Goal: Task Accomplishment & Management: Manage account settings

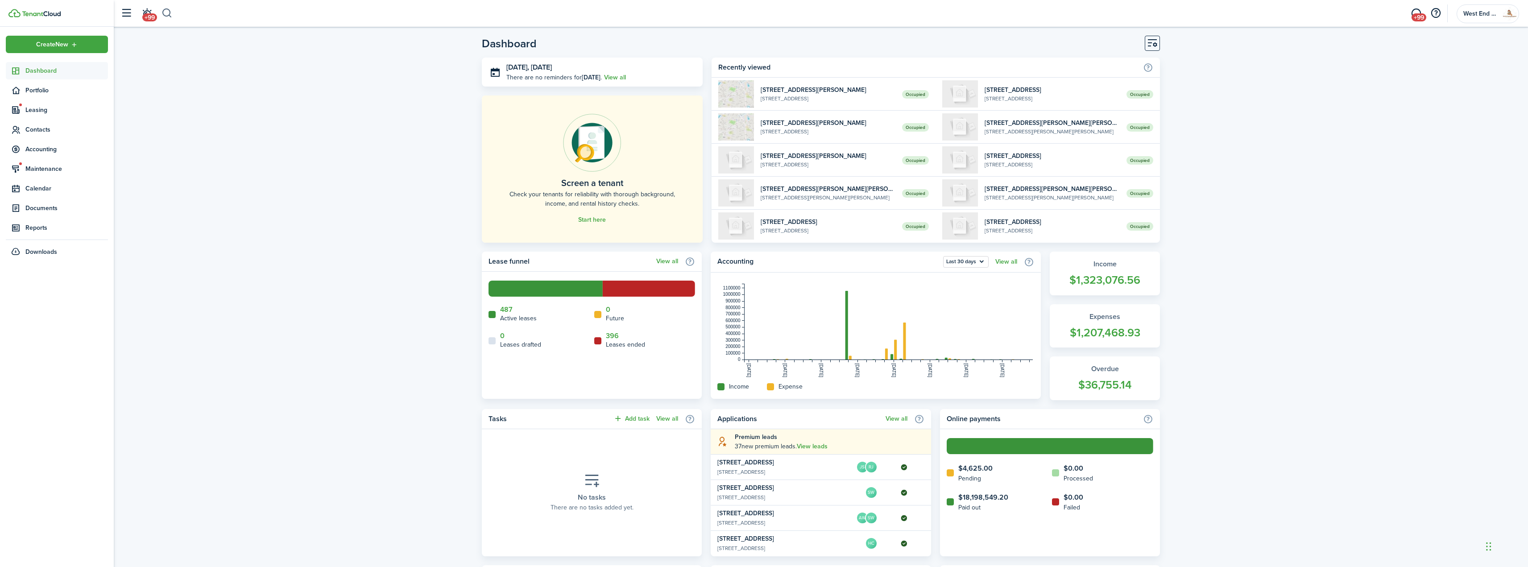
click at [171, 13] on button "button" at bounding box center [167, 13] width 11 height 15
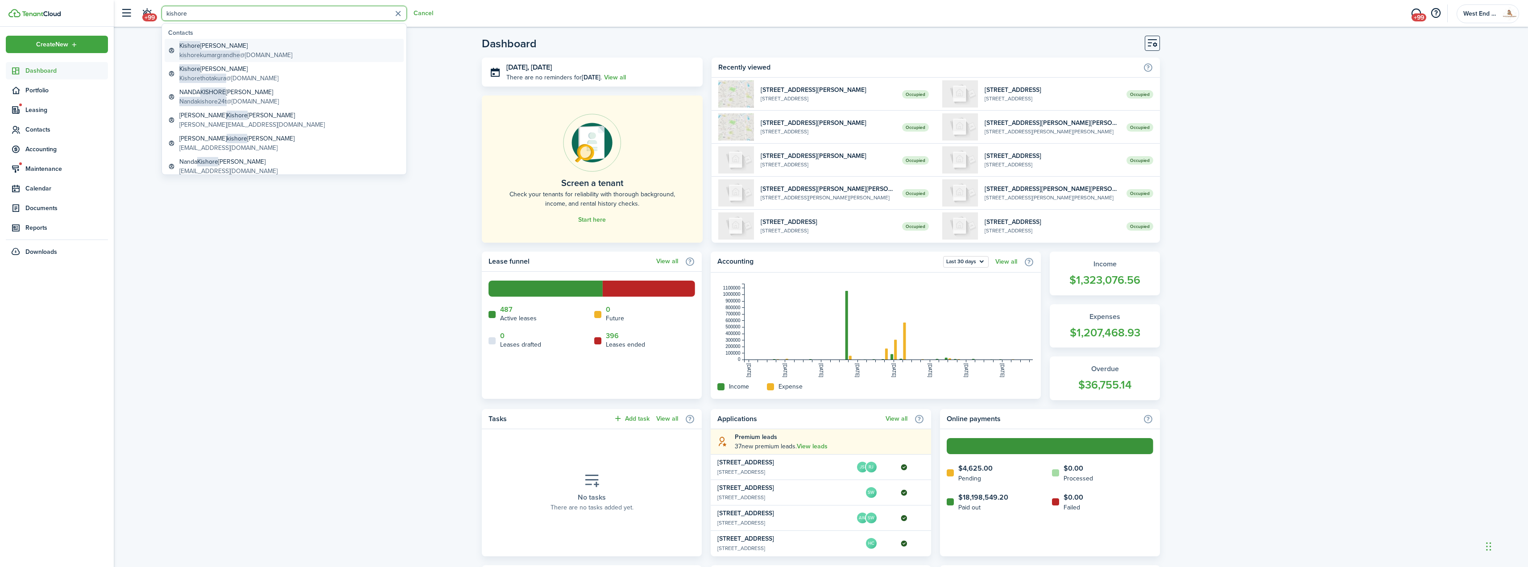
type input "kishore"
click at [236, 40] on link "[PERSON_NAME] kishorekumargrandhe @[DOMAIN_NAME]" at bounding box center [284, 50] width 239 height 23
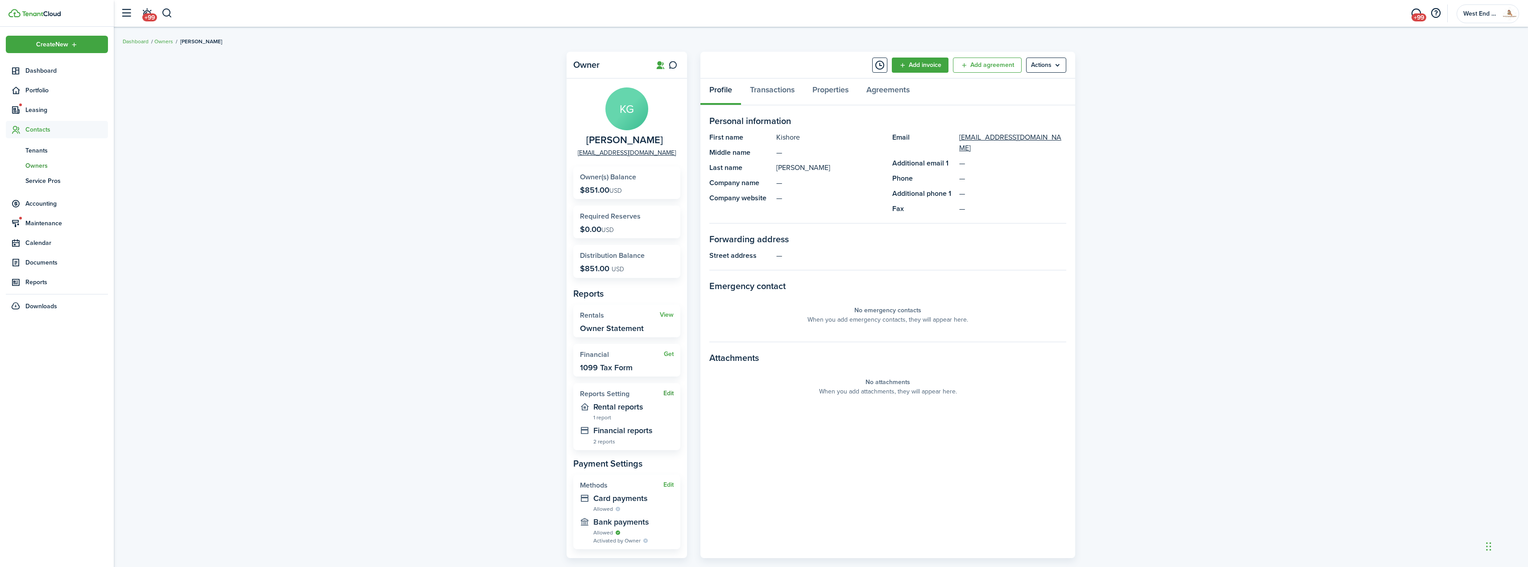
click at [671, 394] on button "Edit" at bounding box center [669, 393] width 10 height 7
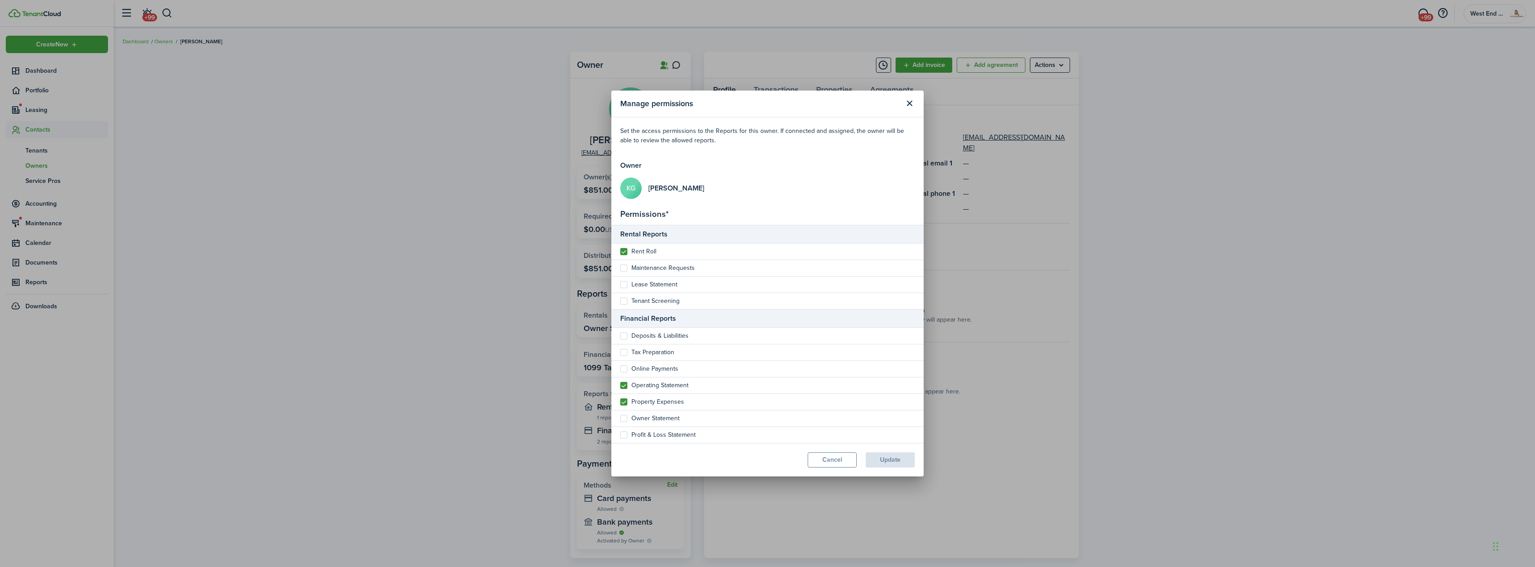
click at [641, 421] on label "Owner Statement" at bounding box center [649, 418] width 59 height 7
click at [620, 419] on input "Owner Statement" at bounding box center [620, 419] width 0 height 0
checkbox input "true"
click at [643, 403] on label "Property Expenses" at bounding box center [652, 401] width 64 height 7
click at [620, 402] on input "Property Expenses" at bounding box center [620, 402] width 0 height 0
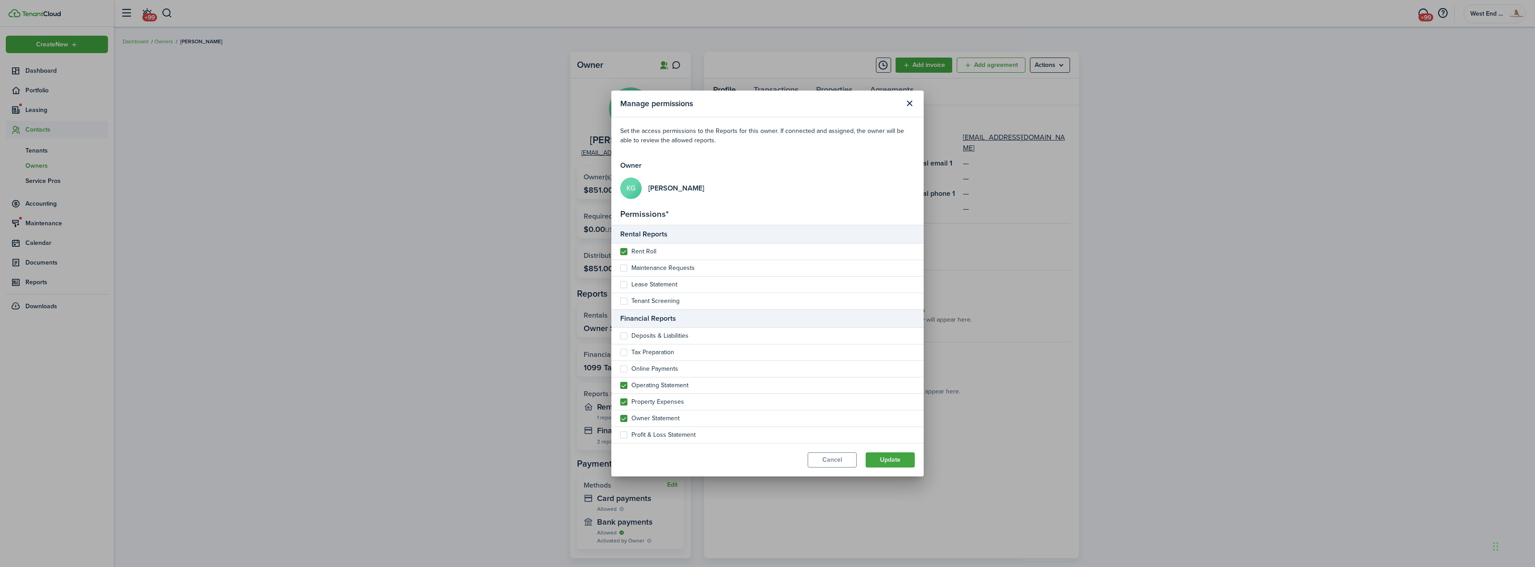
checkbox input "false"
click at [647, 385] on label "Operating Statement" at bounding box center [654, 385] width 68 height 7
click at [620, 386] on input "Operating Statement" at bounding box center [620, 386] width 0 height 0
checkbox input "false"
click at [642, 251] on label "Rent Roll" at bounding box center [638, 251] width 36 height 7
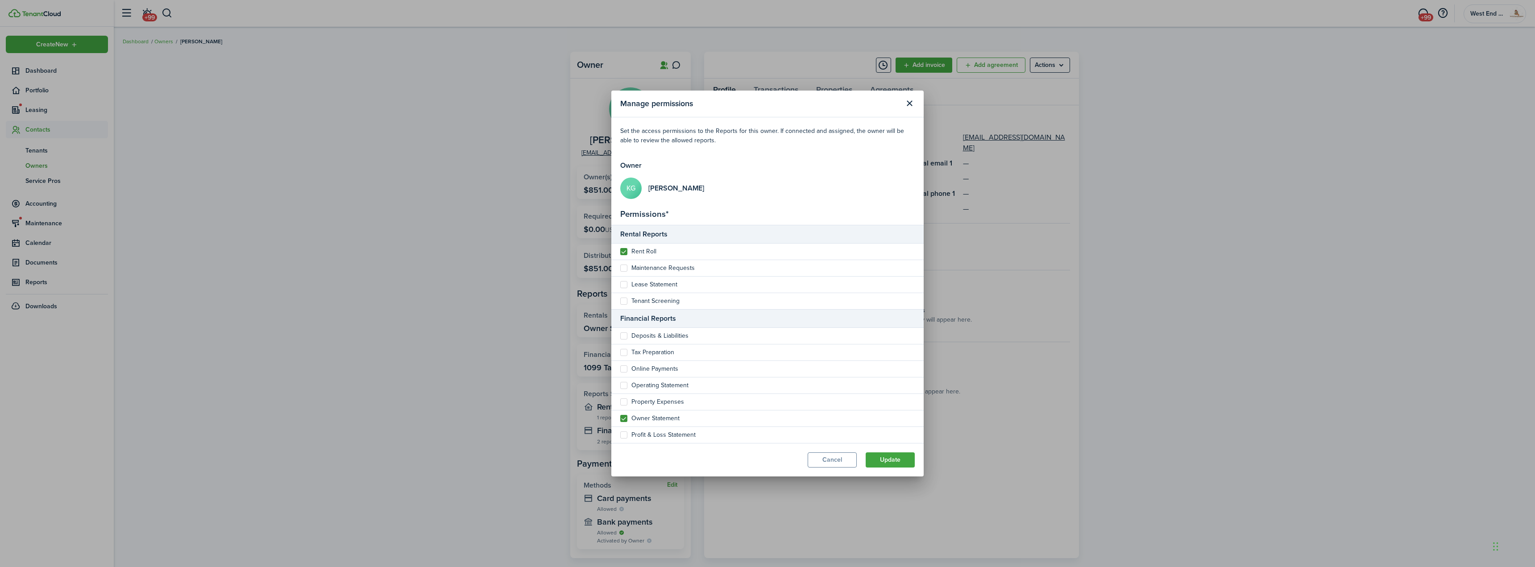
click at [620, 252] on input "Rent Roll" at bounding box center [620, 252] width 0 height 0
checkbox input "false"
click at [880, 455] on button "Update" at bounding box center [890, 459] width 49 height 15
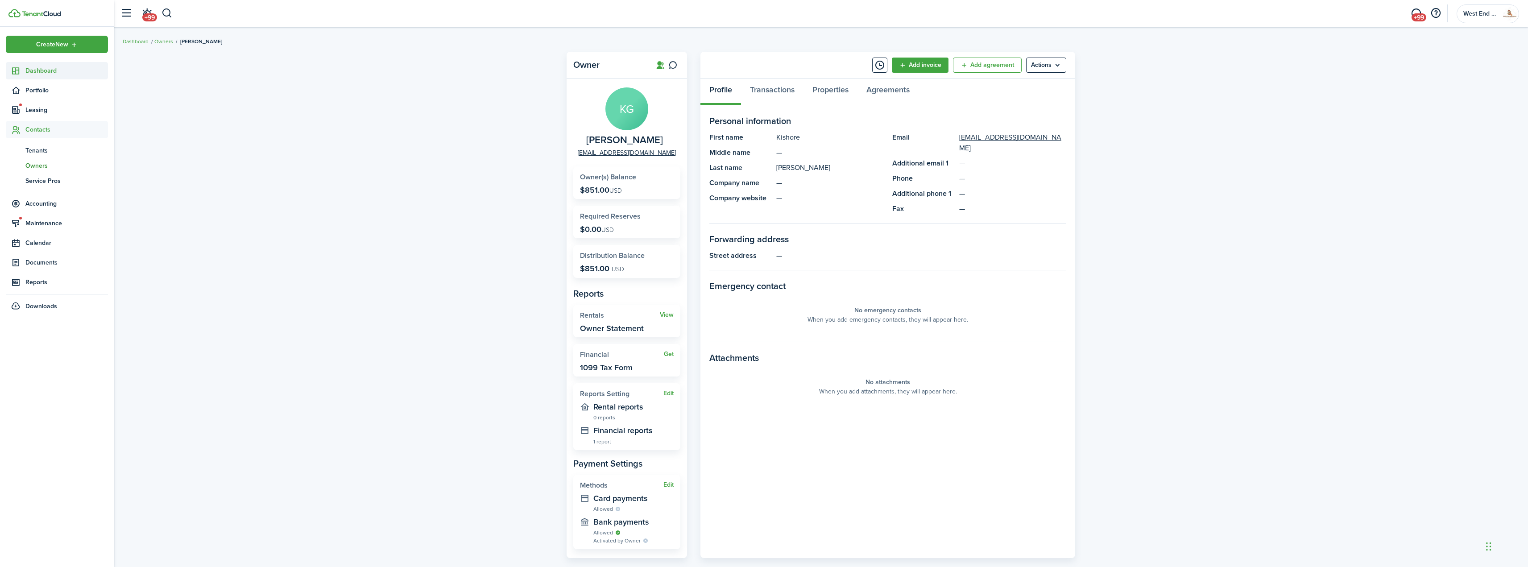
click at [68, 73] on span "Dashboard" at bounding box center [66, 70] width 83 height 9
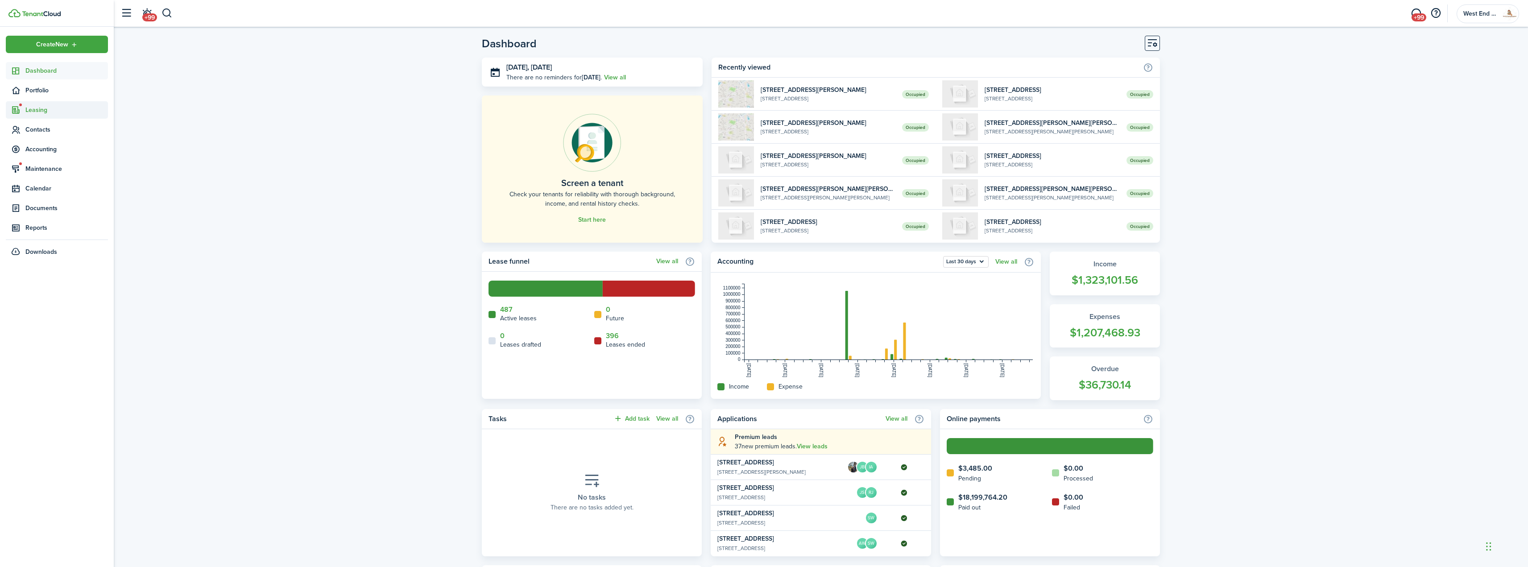
click at [36, 113] on span "Leasing" at bounding box center [66, 109] width 83 height 9
click at [39, 136] on link "ap Applications 4" at bounding box center [57, 130] width 102 height 15
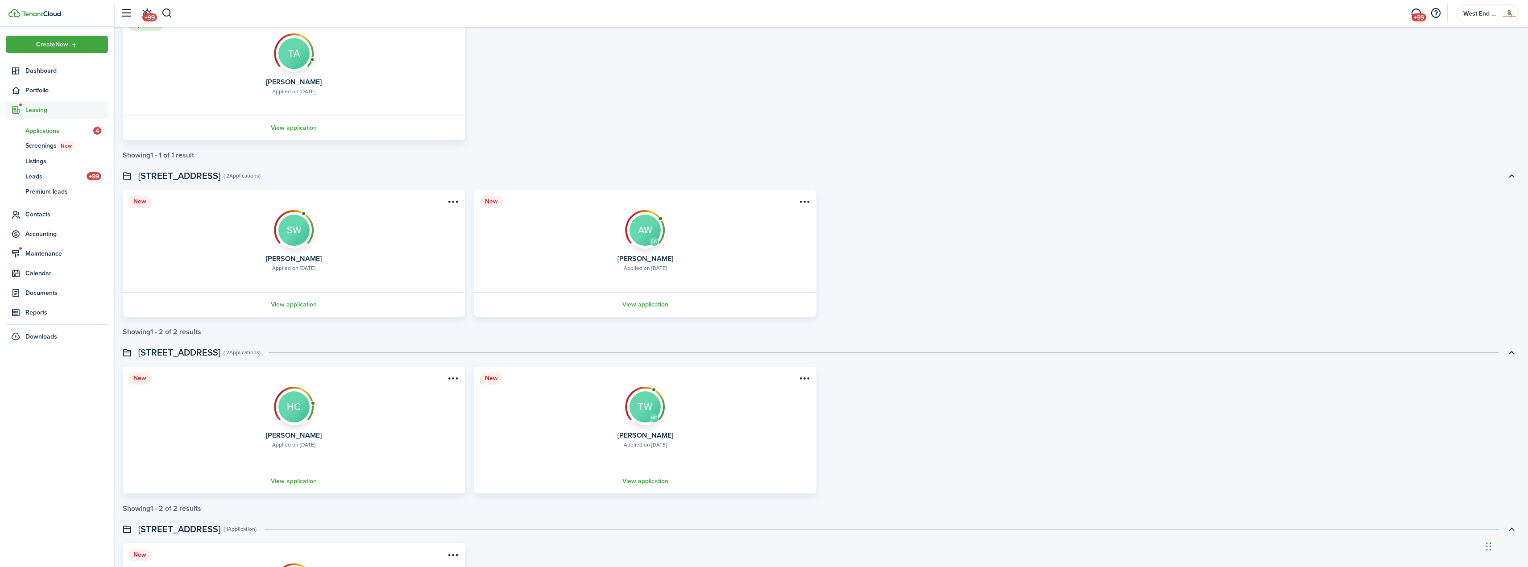
scroll to position [609, 0]
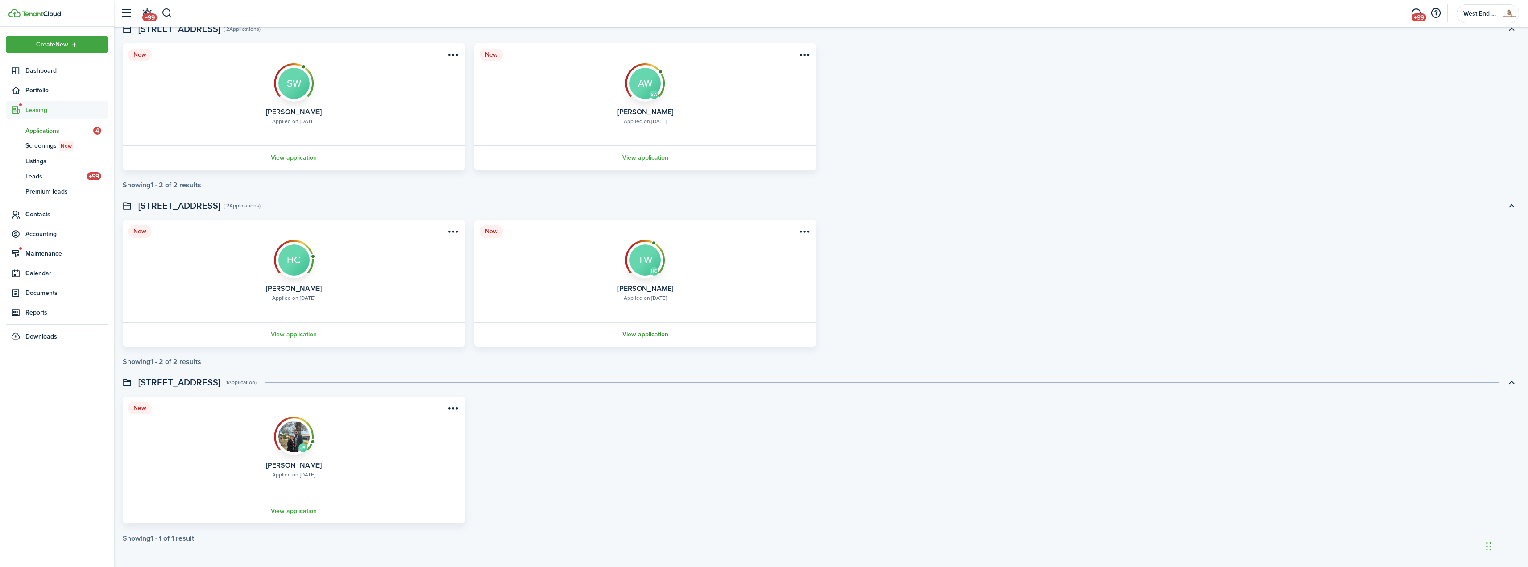
click at [655, 337] on link "View application" at bounding box center [645, 334] width 345 height 25
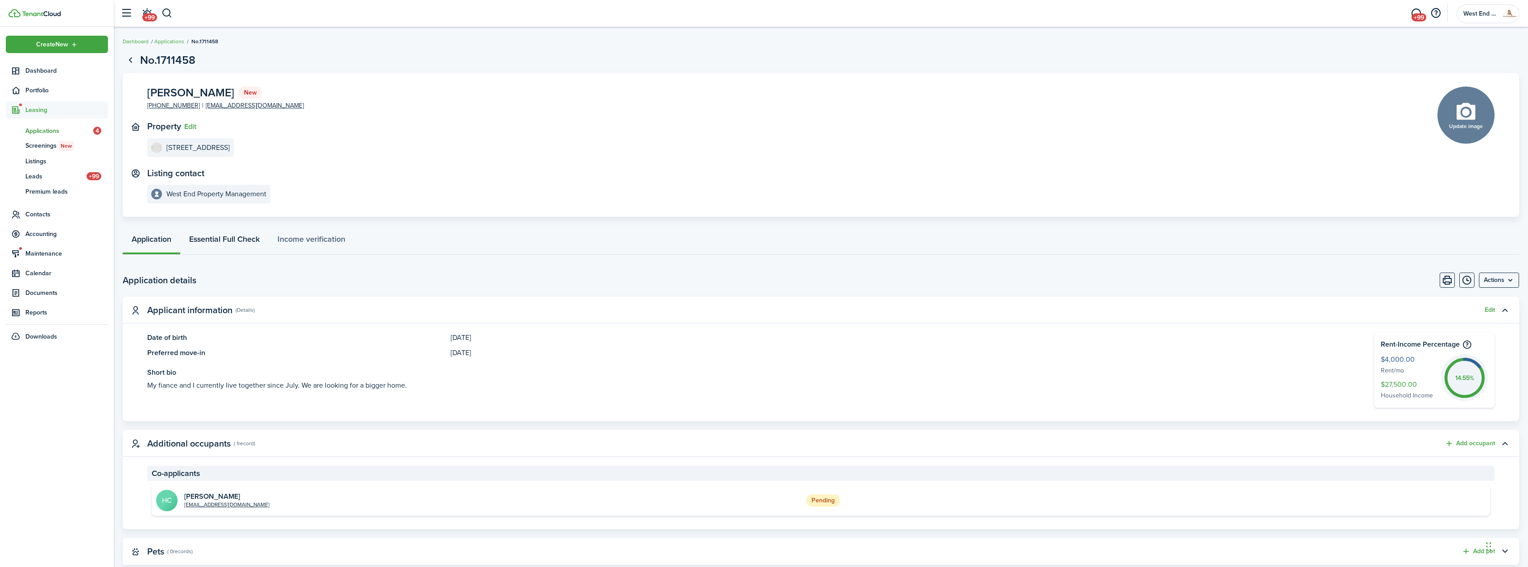
click at [201, 234] on link "Essential Full Check" at bounding box center [224, 241] width 88 height 27
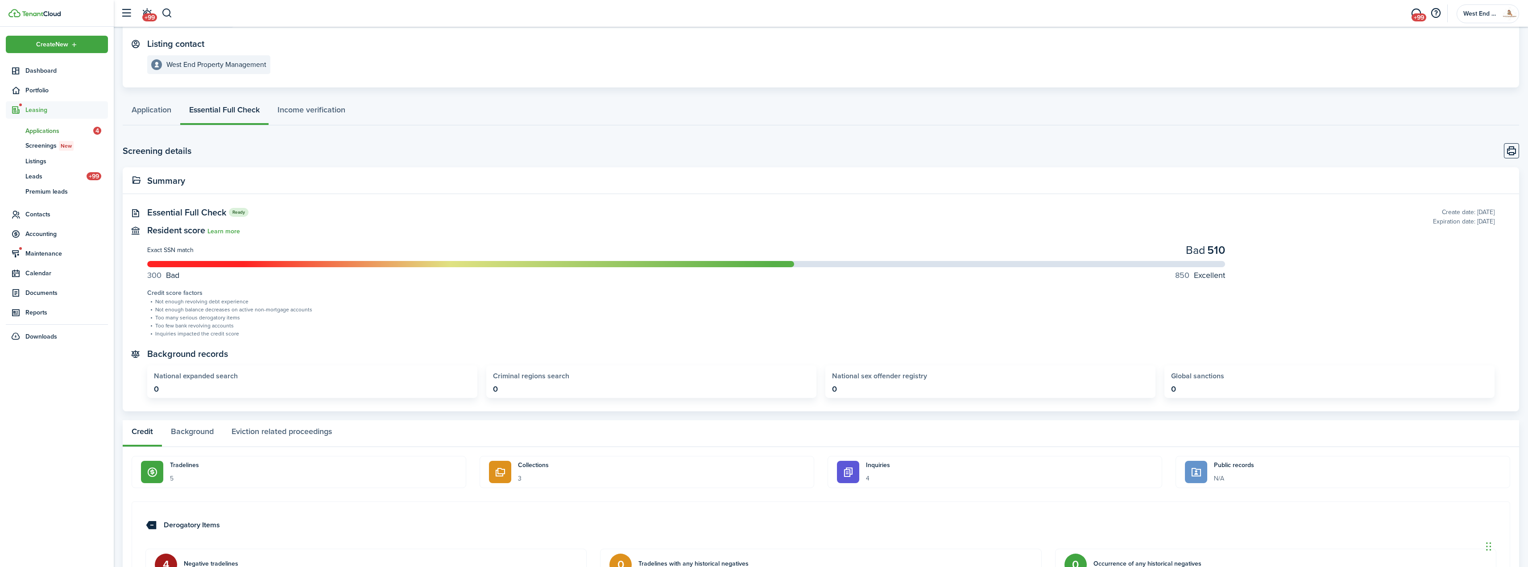
scroll to position [357, 0]
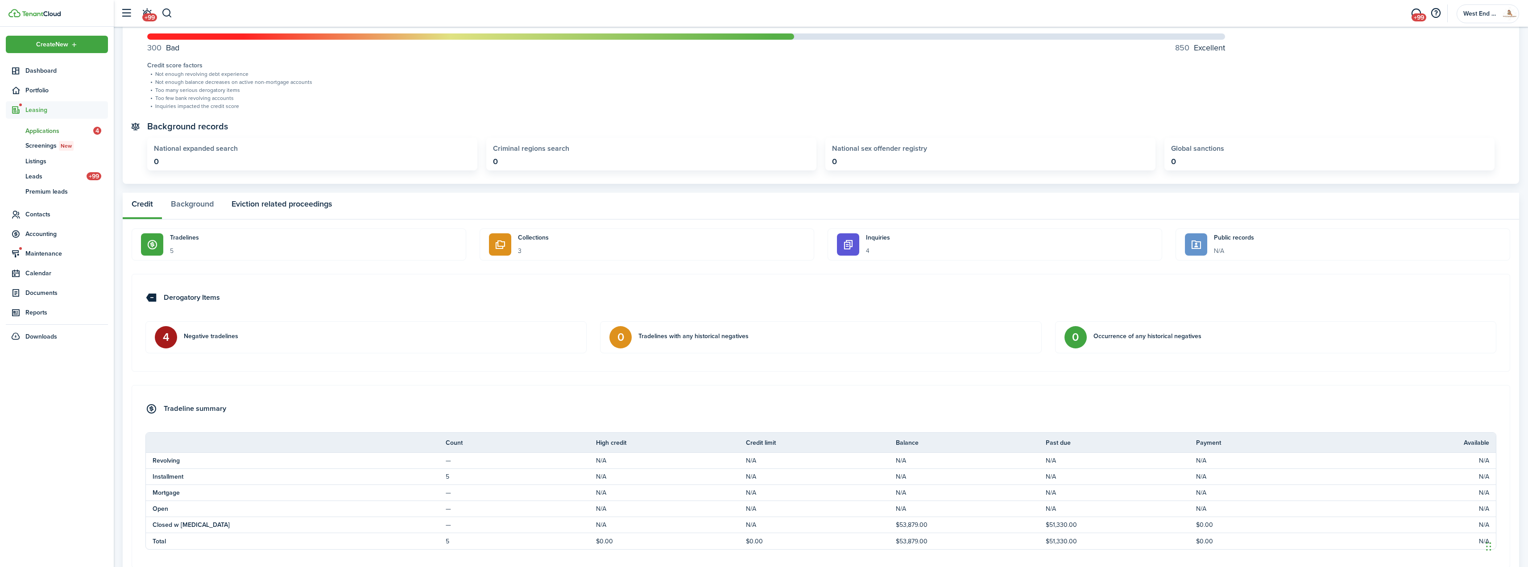
click at [296, 209] on button "Eviction related proceedings" at bounding box center [282, 206] width 118 height 27
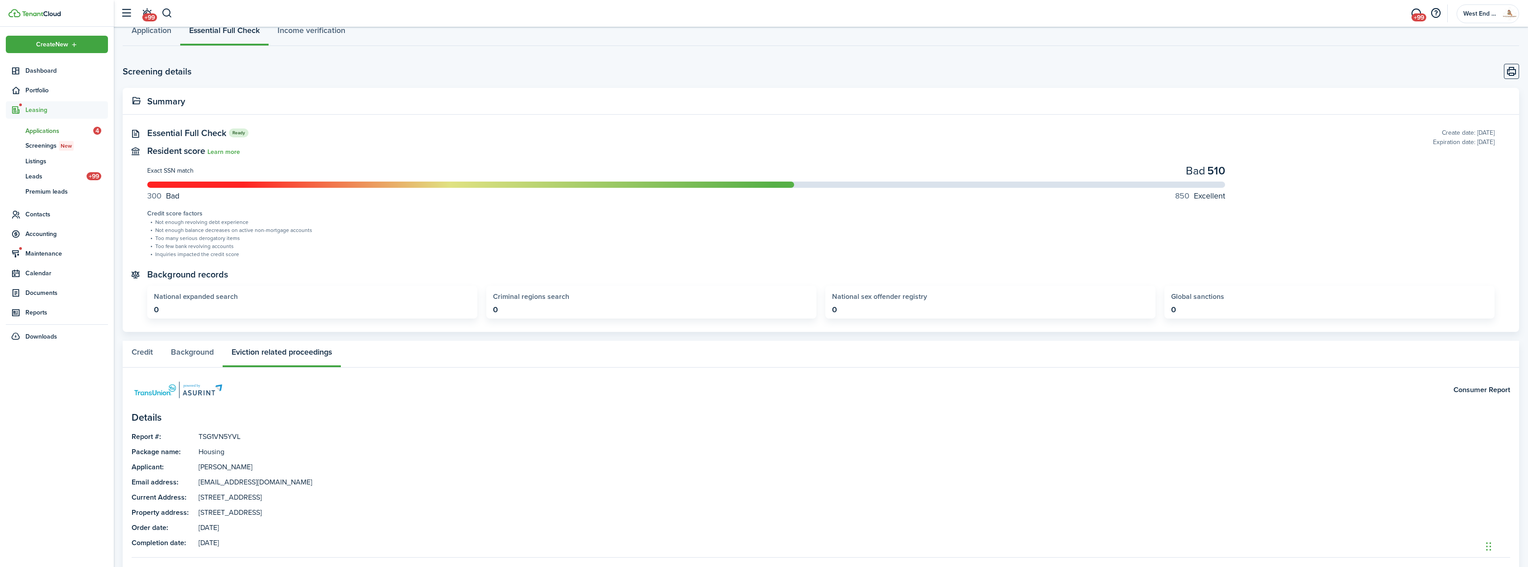
scroll to position [306, 0]
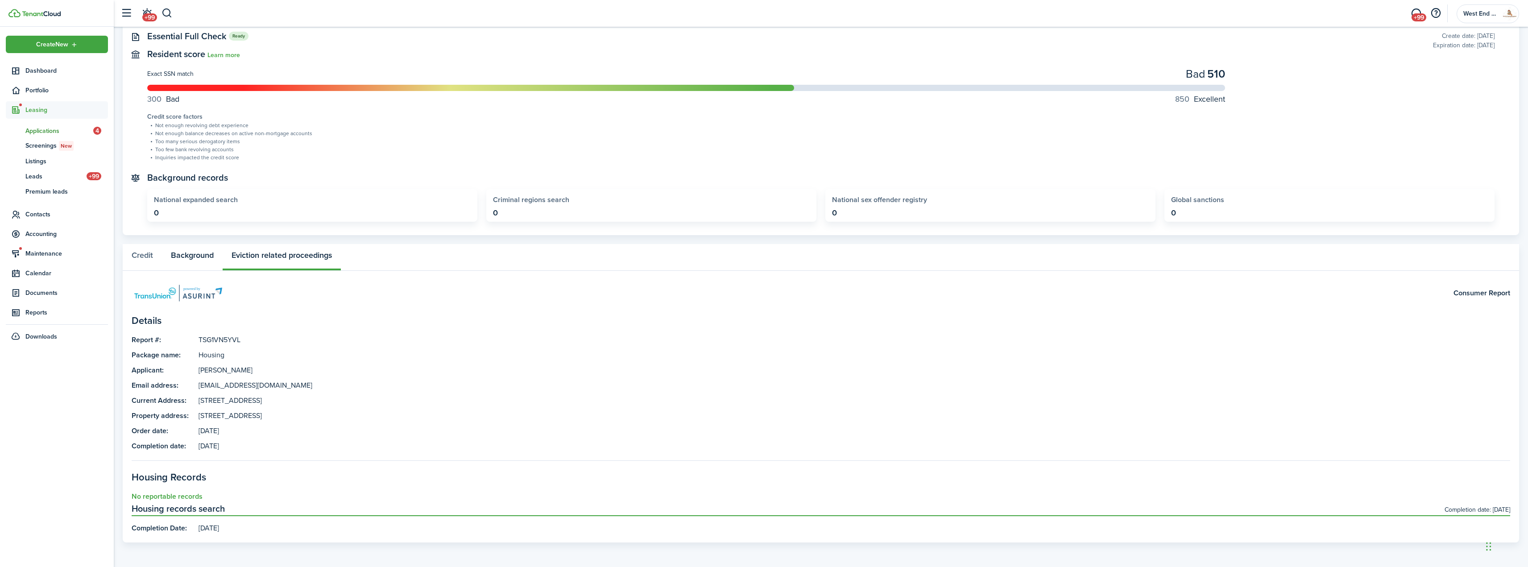
click at [191, 254] on button "Background" at bounding box center [192, 257] width 61 height 27
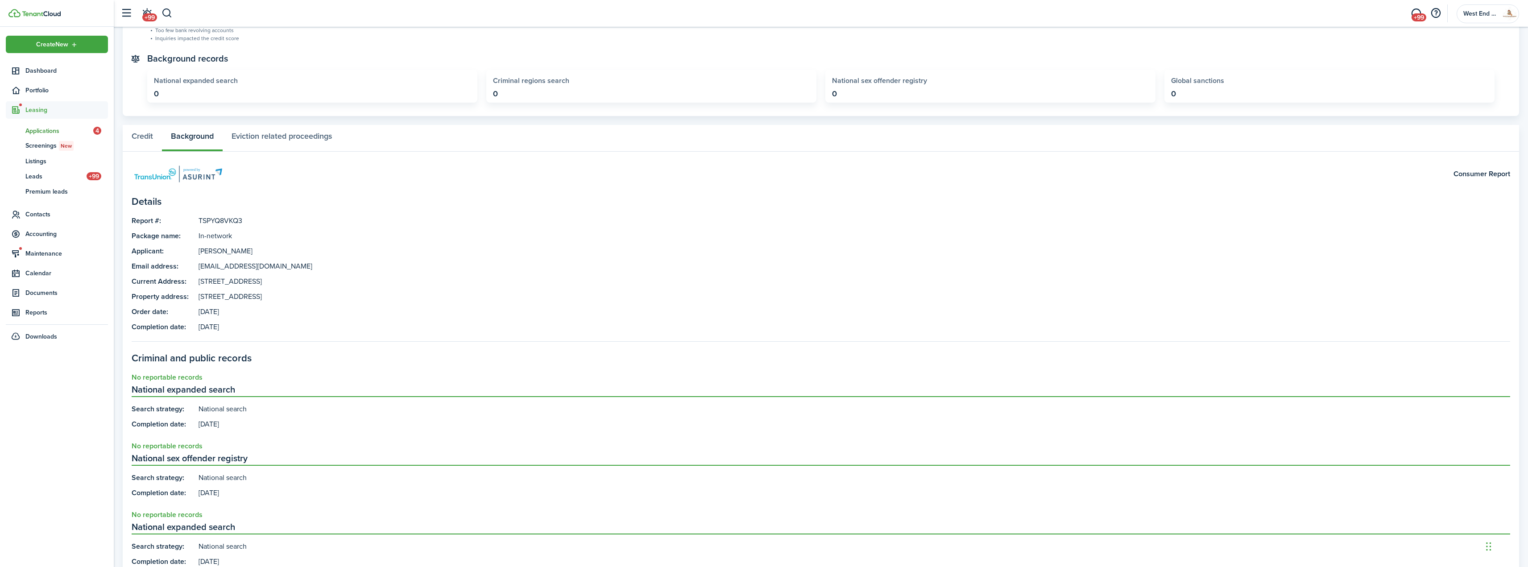
scroll to position [306, 0]
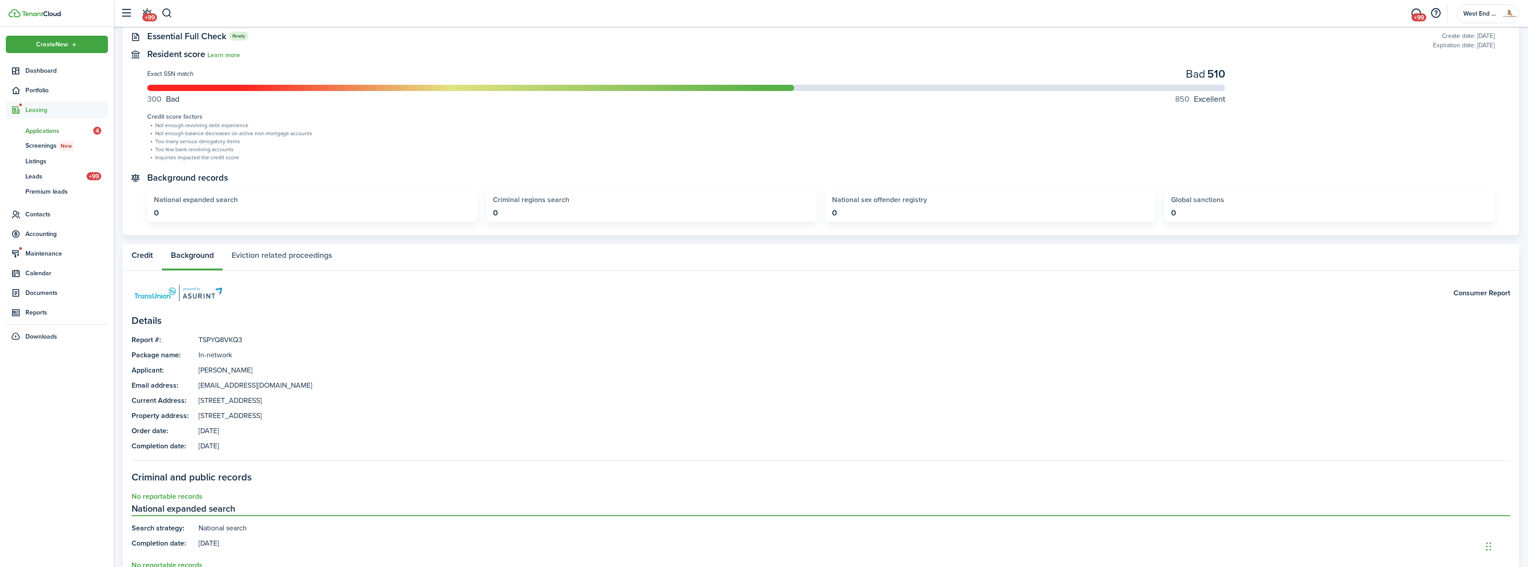
click at [132, 255] on button "Credit" at bounding box center [142, 257] width 39 height 27
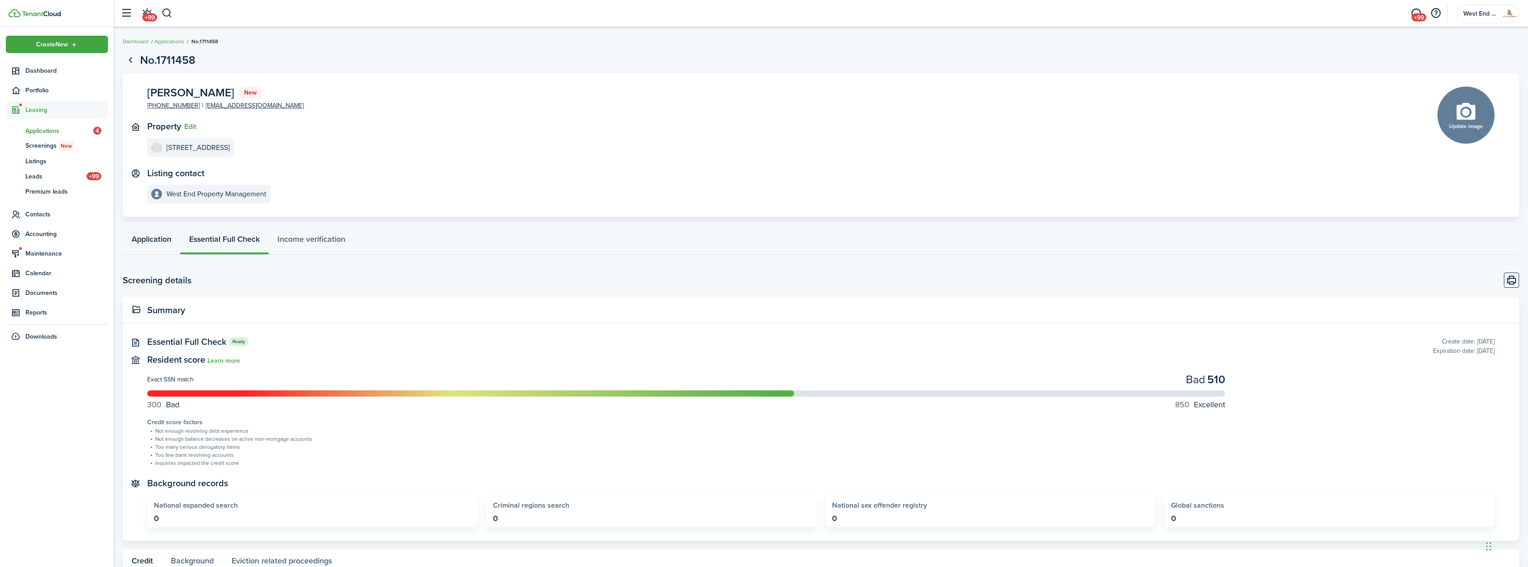
click at [143, 237] on link "Application" at bounding box center [152, 241] width 58 height 27
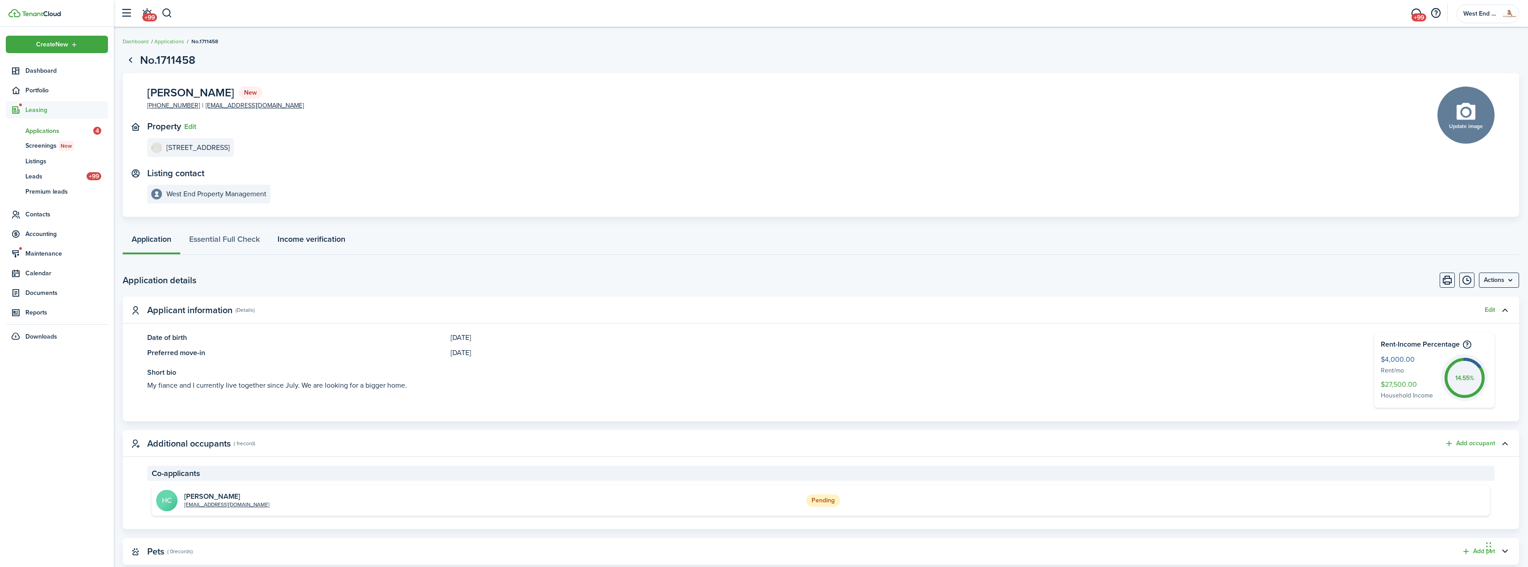
click at [296, 238] on link "Income verification" at bounding box center [312, 241] width 86 height 27
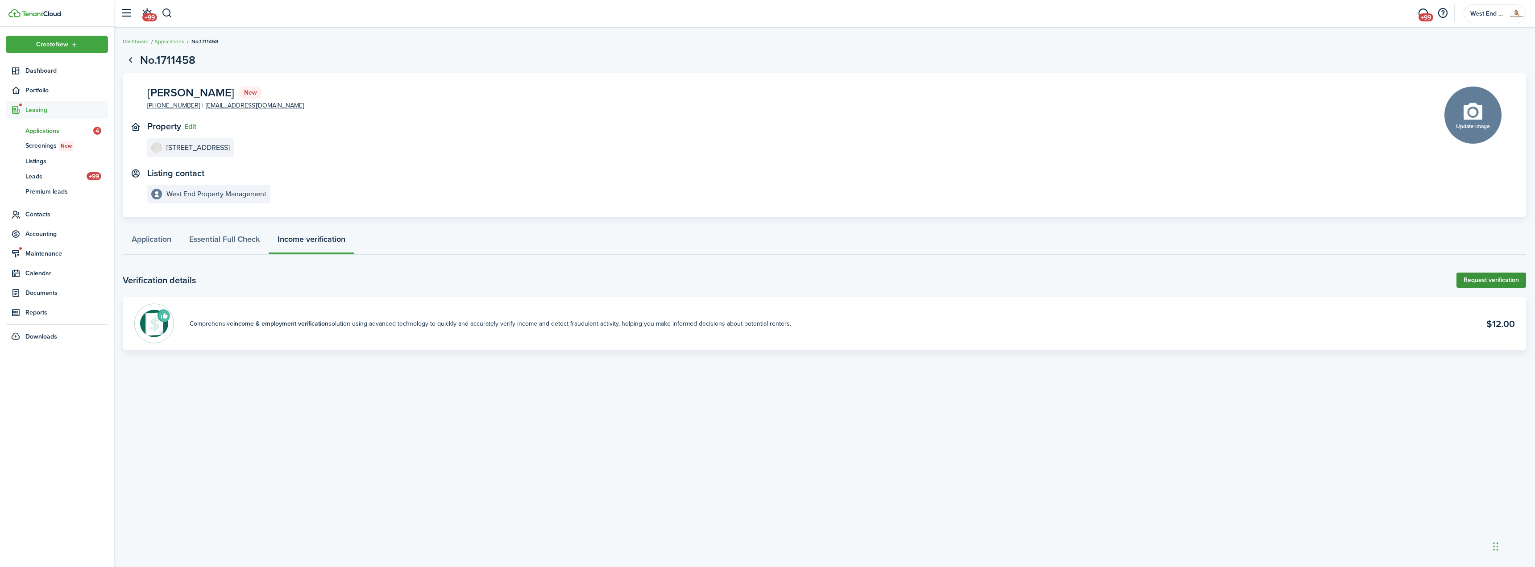
click at [1497, 276] on link "Request verification" at bounding box center [1491, 280] width 70 height 15
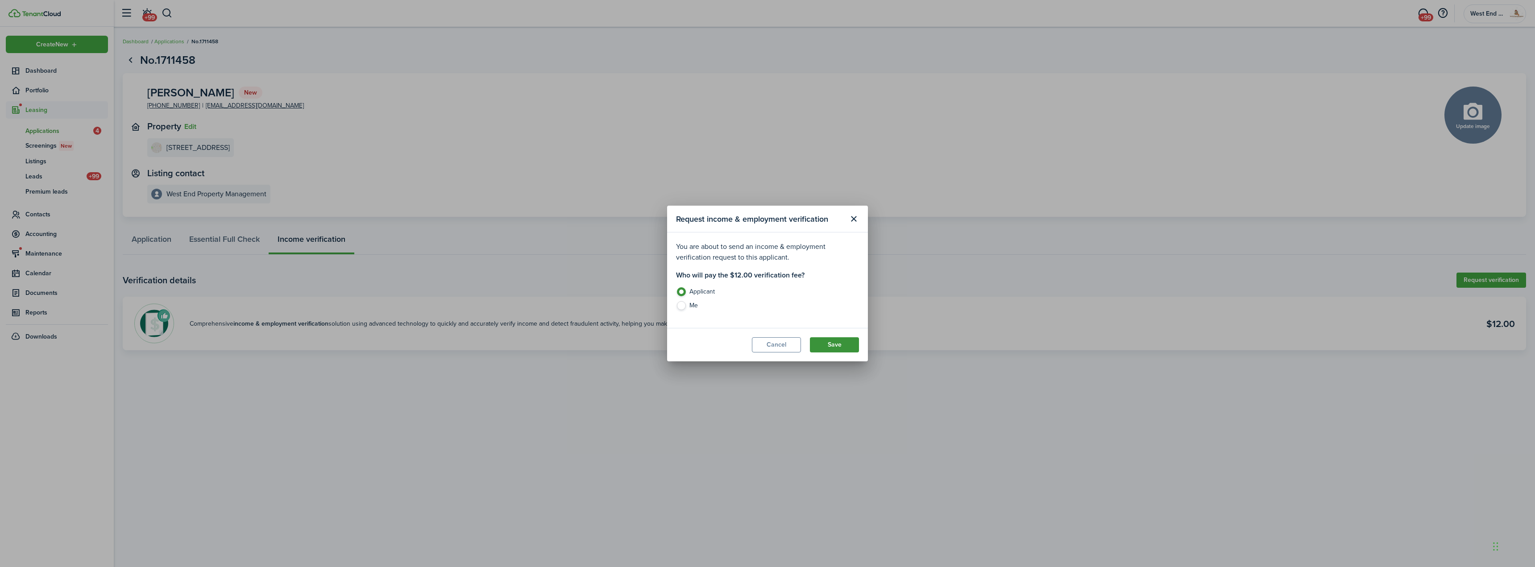
click at [841, 344] on button "Save" at bounding box center [834, 344] width 49 height 15
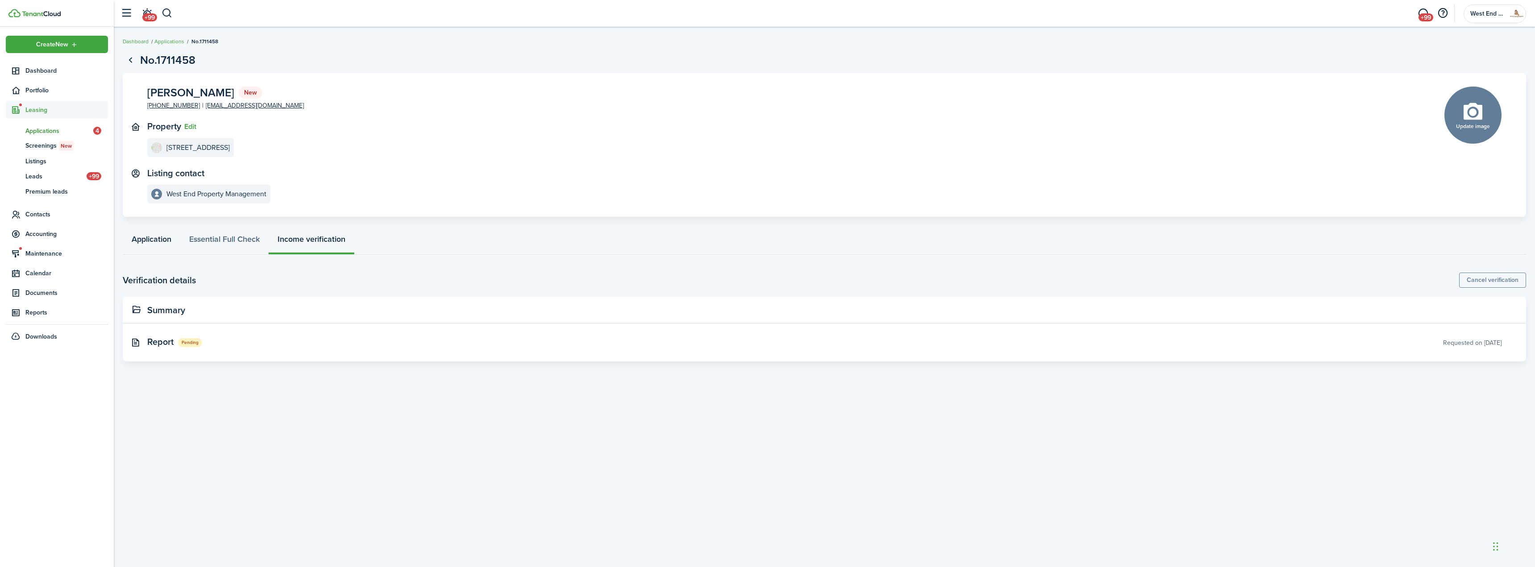
click at [161, 247] on link "Application" at bounding box center [152, 241] width 58 height 27
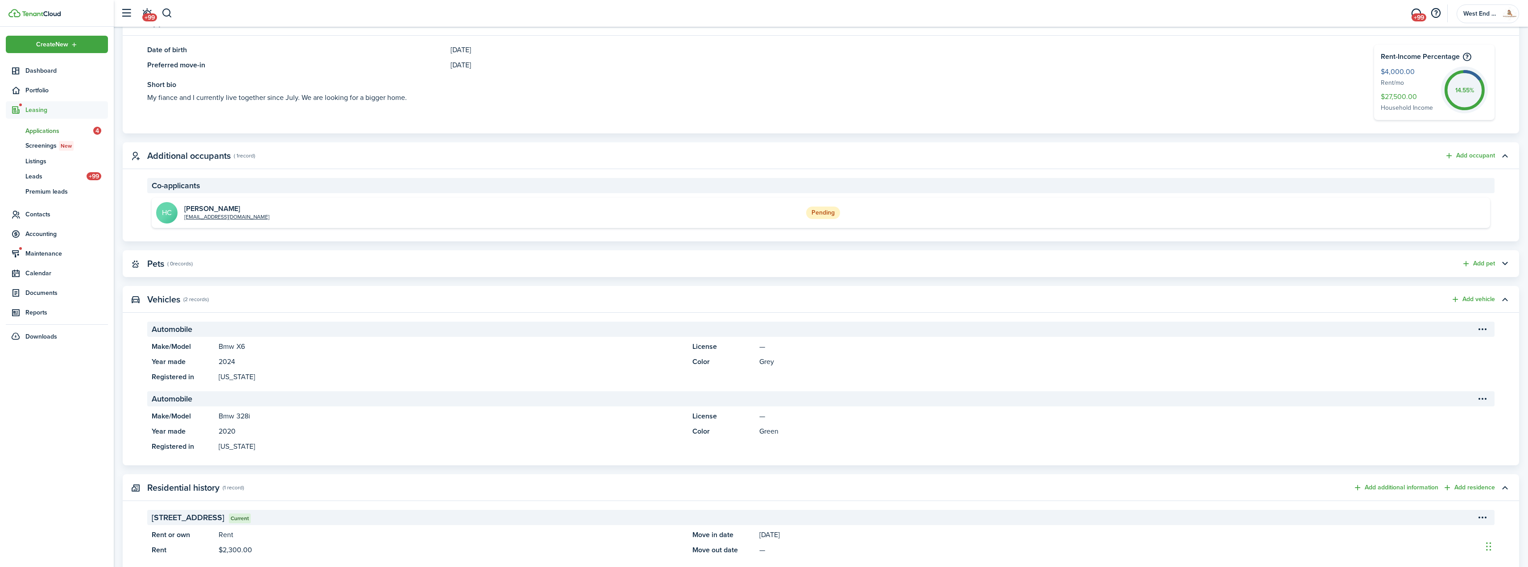
scroll to position [134, 0]
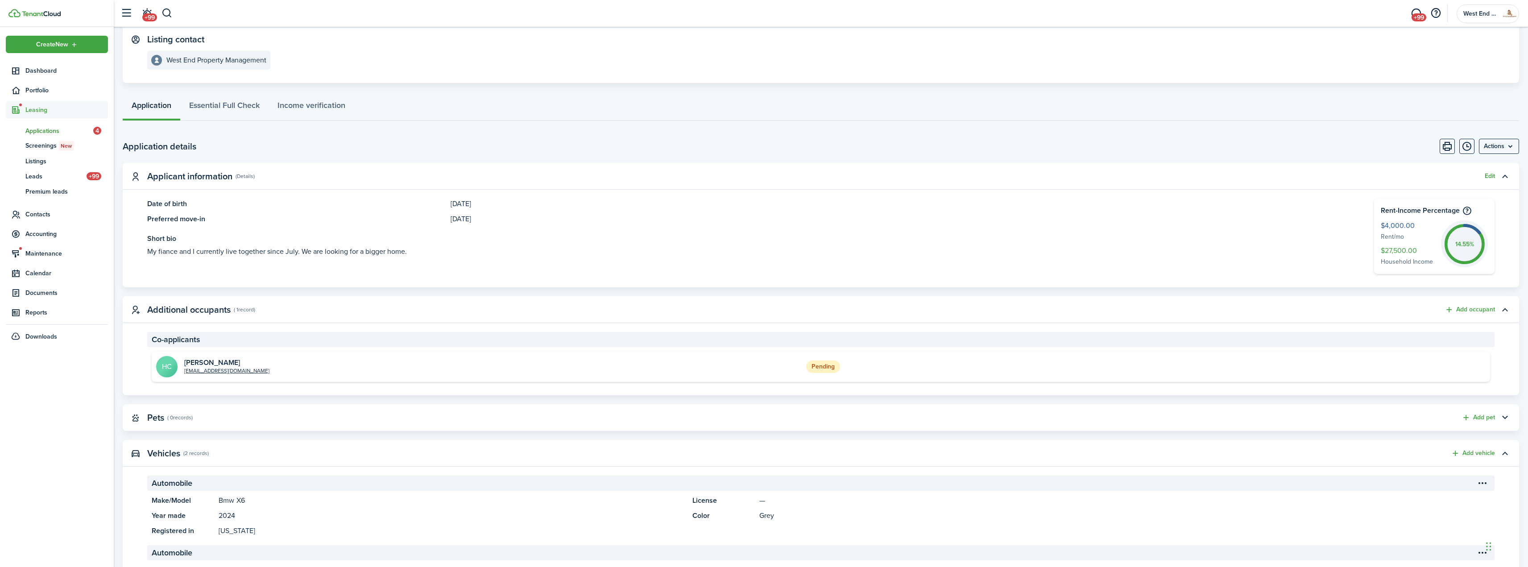
click at [223, 362] on h2 "[PERSON_NAME]" at bounding box center [226, 363] width 85 height 8
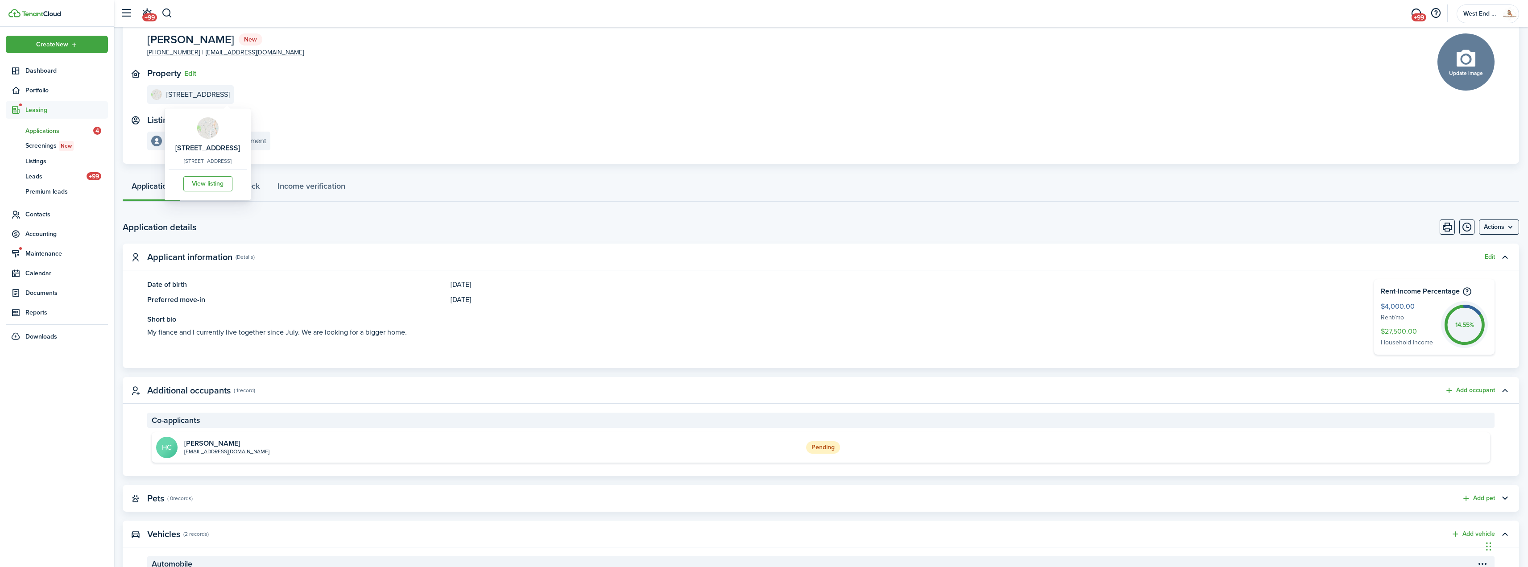
scroll to position [45, 0]
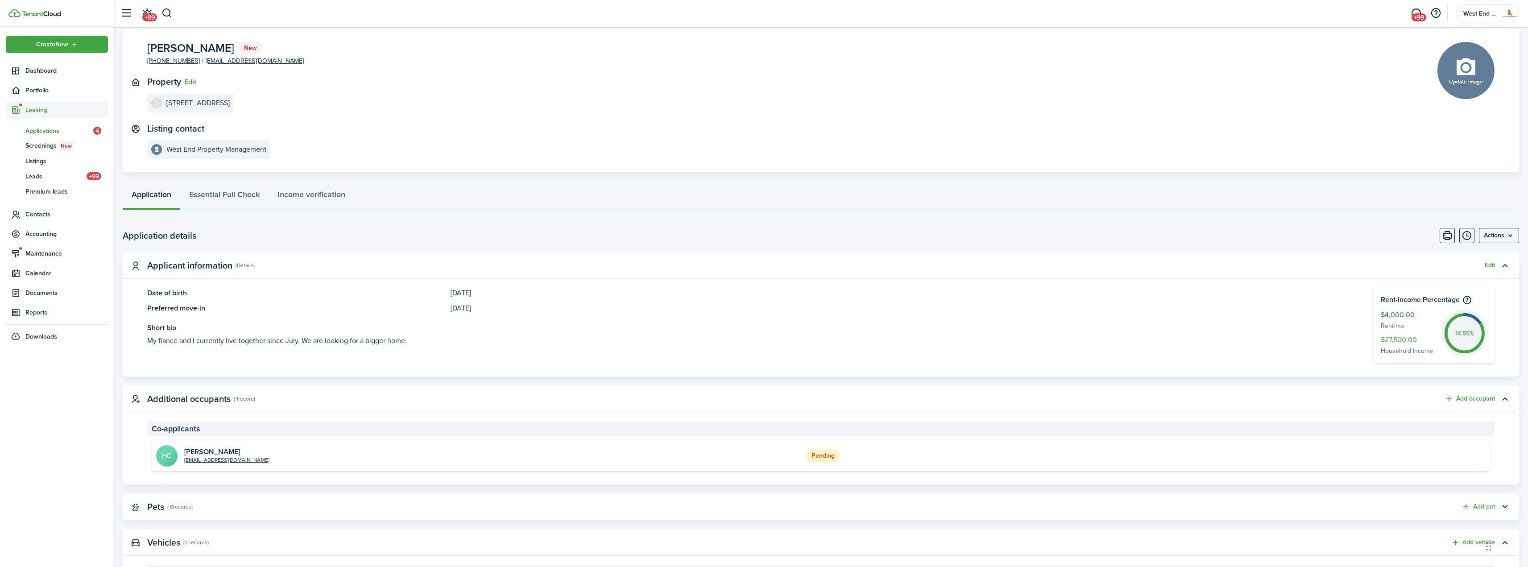
click at [42, 128] on span "Applications" at bounding box center [59, 130] width 68 height 9
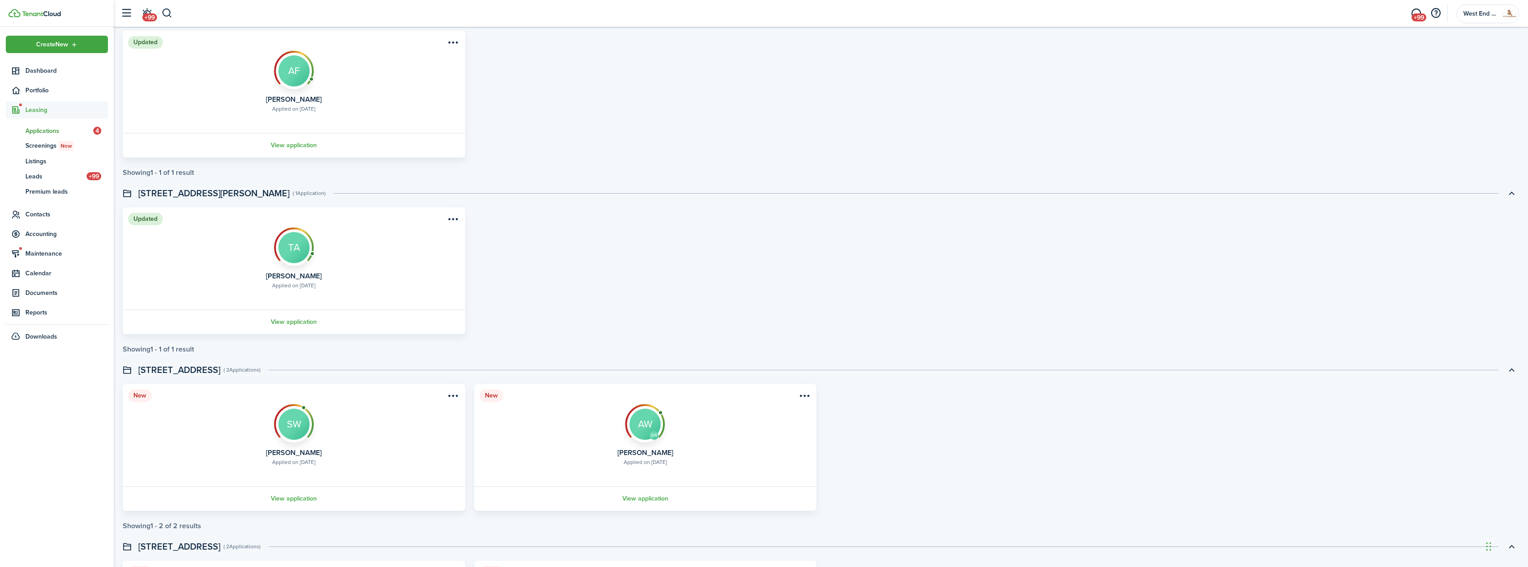
scroll to position [535, 0]
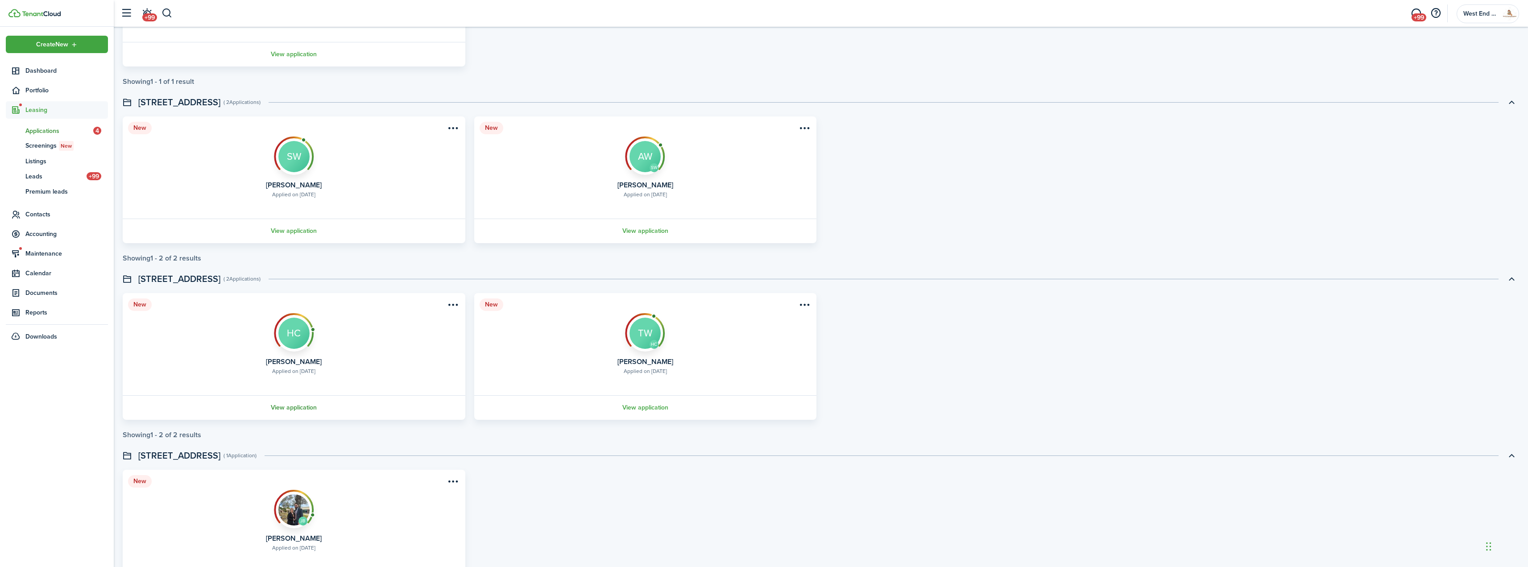
click at [306, 406] on link "View application" at bounding box center [293, 407] width 345 height 25
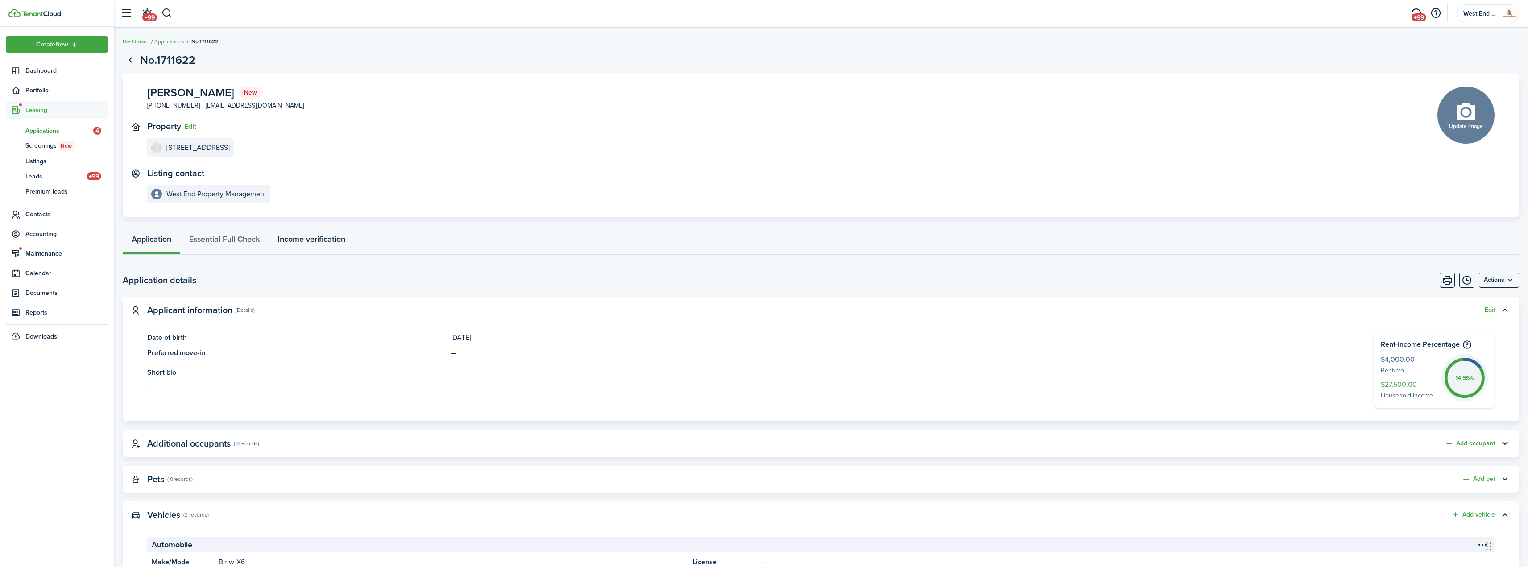
click at [295, 246] on link "Income verification" at bounding box center [312, 241] width 86 height 27
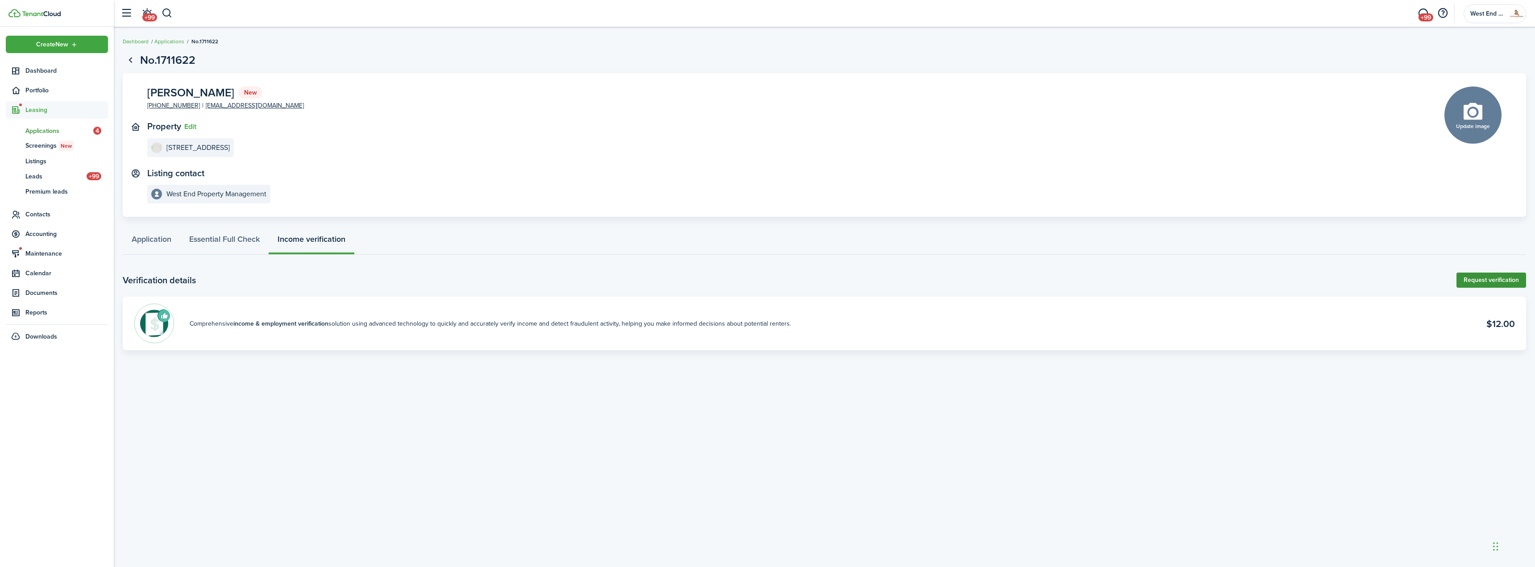
click at [1494, 286] on link "Request verification" at bounding box center [1491, 280] width 70 height 15
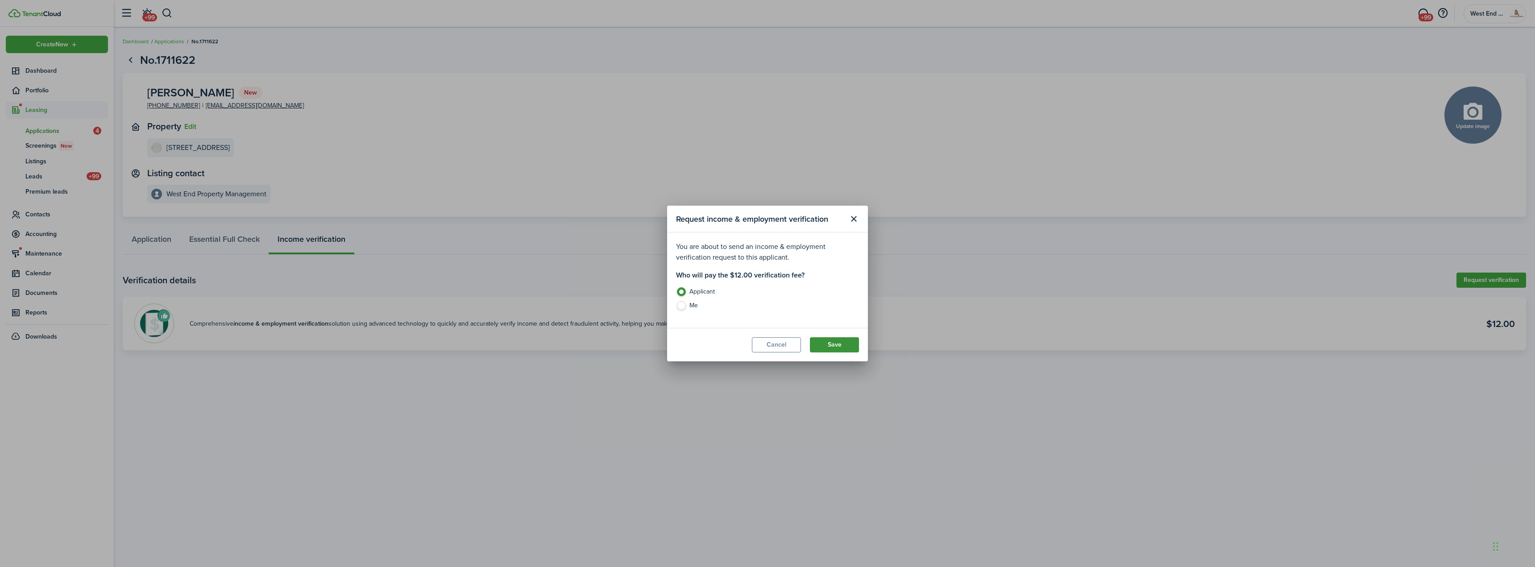
click at [822, 343] on button "Save" at bounding box center [834, 344] width 49 height 15
